Goal: Task Accomplishment & Management: Manage account settings

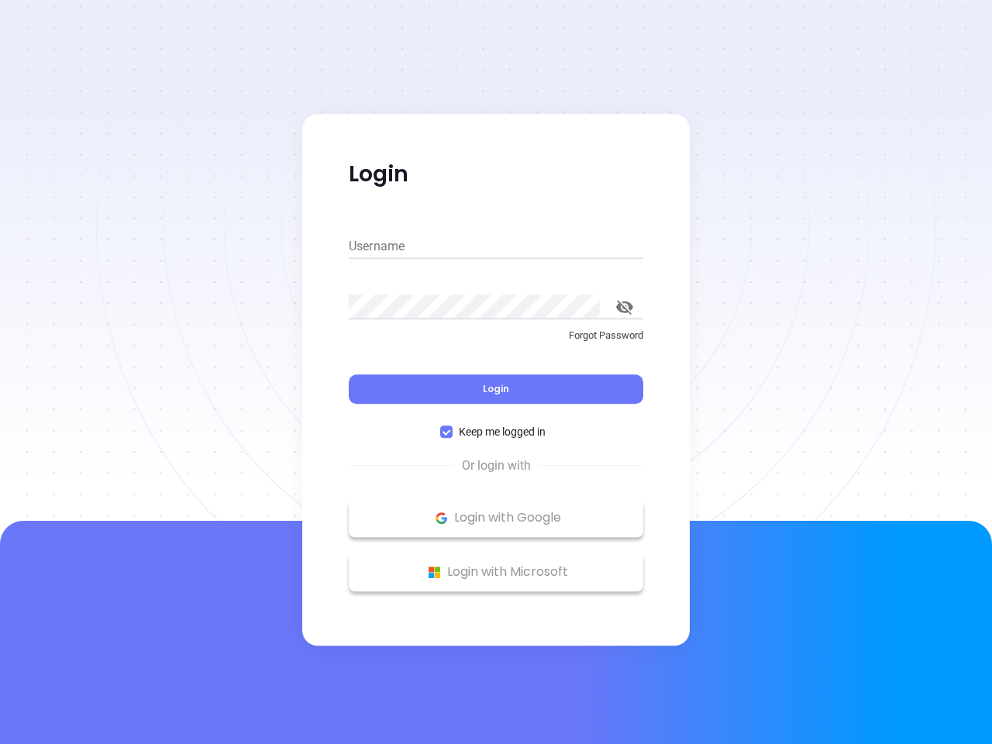
click at [496, 372] on div "Login" at bounding box center [496, 380] width 295 height 48
click at [496, 246] on input "Username" at bounding box center [496, 246] width 295 height 25
click at [625, 307] on icon "toggle password visibility" at bounding box center [624, 307] width 17 height 15
click at [496, 389] on span "Login" at bounding box center [496, 388] width 26 height 13
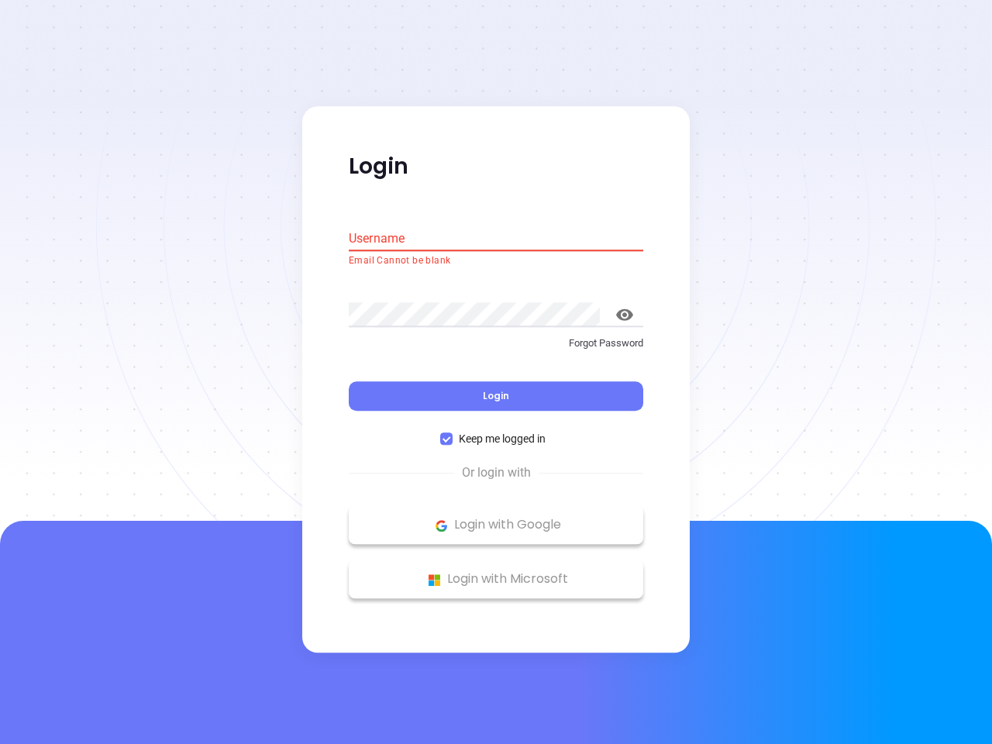
click at [496, 432] on span "Keep me logged in" at bounding box center [502, 439] width 99 height 17
click at [453, 433] on input "Keep me logged in" at bounding box center [446, 439] width 12 height 12
checkbox input "false"
click at [496, 518] on p "Login with Google" at bounding box center [496, 525] width 279 height 23
click at [496, 572] on p "Login with Microsoft" at bounding box center [496, 579] width 279 height 23
